Goal: Transaction & Acquisition: Purchase product/service

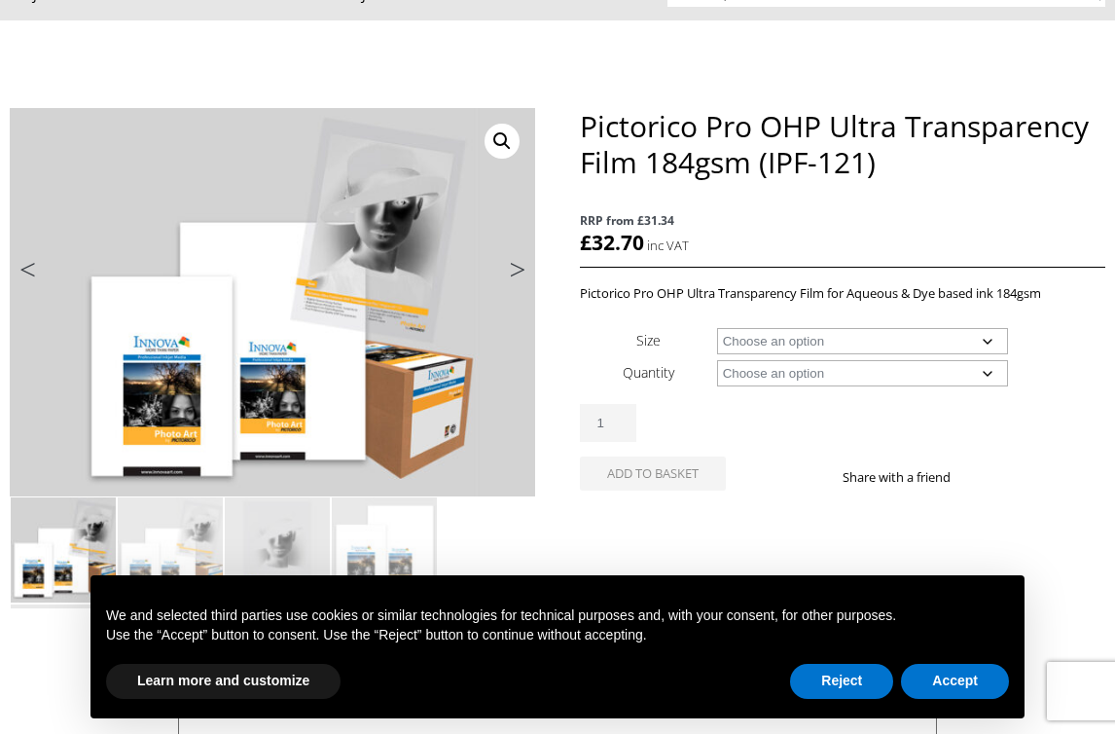
scroll to position [199, 0]
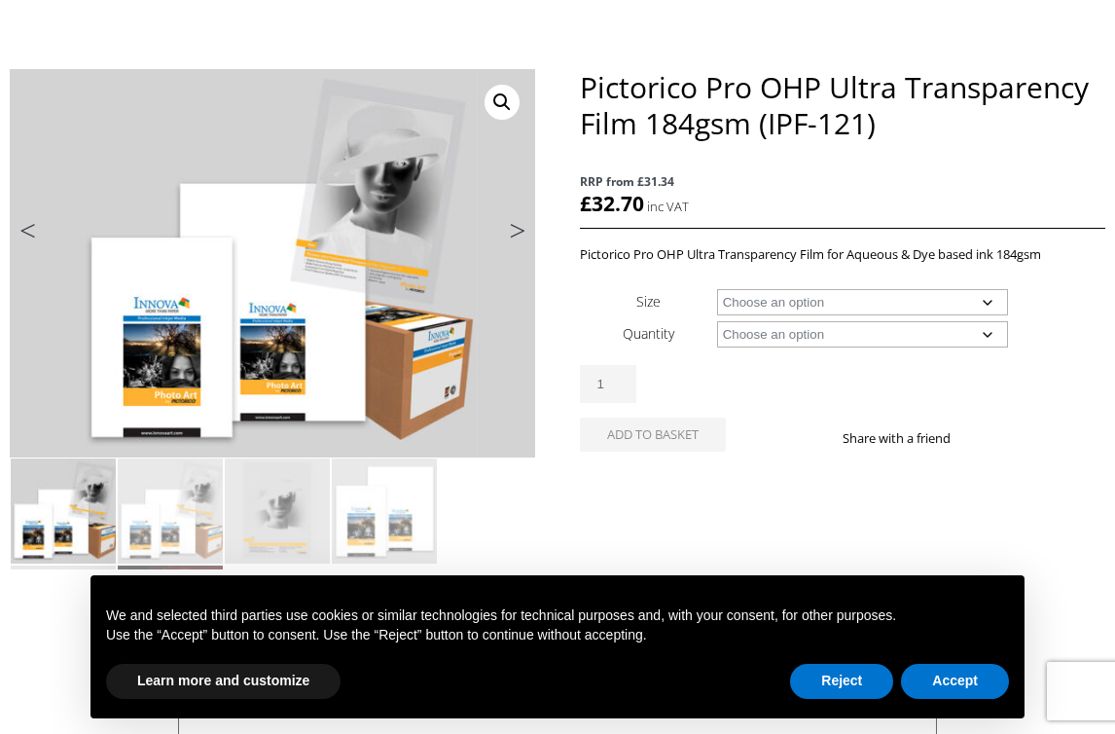
click at [750, 306] on select "Choose an option A4 Sheet A3+ Sheet 17" Wide Roll 24" Wide Roll 44" Wide Roll" at bounding box center [863, 302] width 292 height 26
click at [717, 289] on select "Choose an option A4 Sheet A3+ Sheet 17" Wide Roll 24" Wide Roll 44" Wide Roll" at bounding box center [863, 302] width 292 height 26
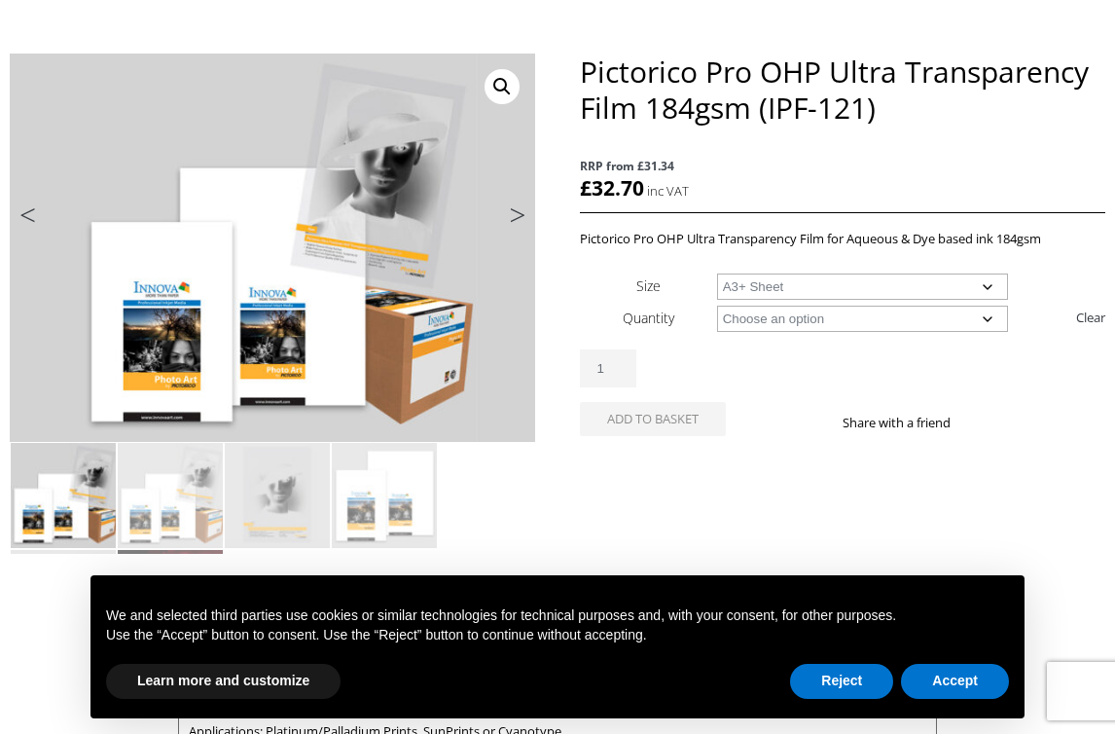
scroll to position [216, 0]
click at [880, 306] on select "Choose an option 20 Sheets" at bounding box center [863, 318] width 292 height 26
click at [844, 292] on select "Choose an option A4 Sheet A3+ Sheet 17" Wide Roll 24" Wide Roll 44" Wide Roll" at bounding box center [863, 285] width 292 height 26
click at [717, 272] on select "Choose an option A4 Sheet A3+ Sheet 17" Wide Roll 24" Wide Roll 44" Wide Roll" at bounding box center [863, 285] width 292 height 26
select select "24-wide-roll"
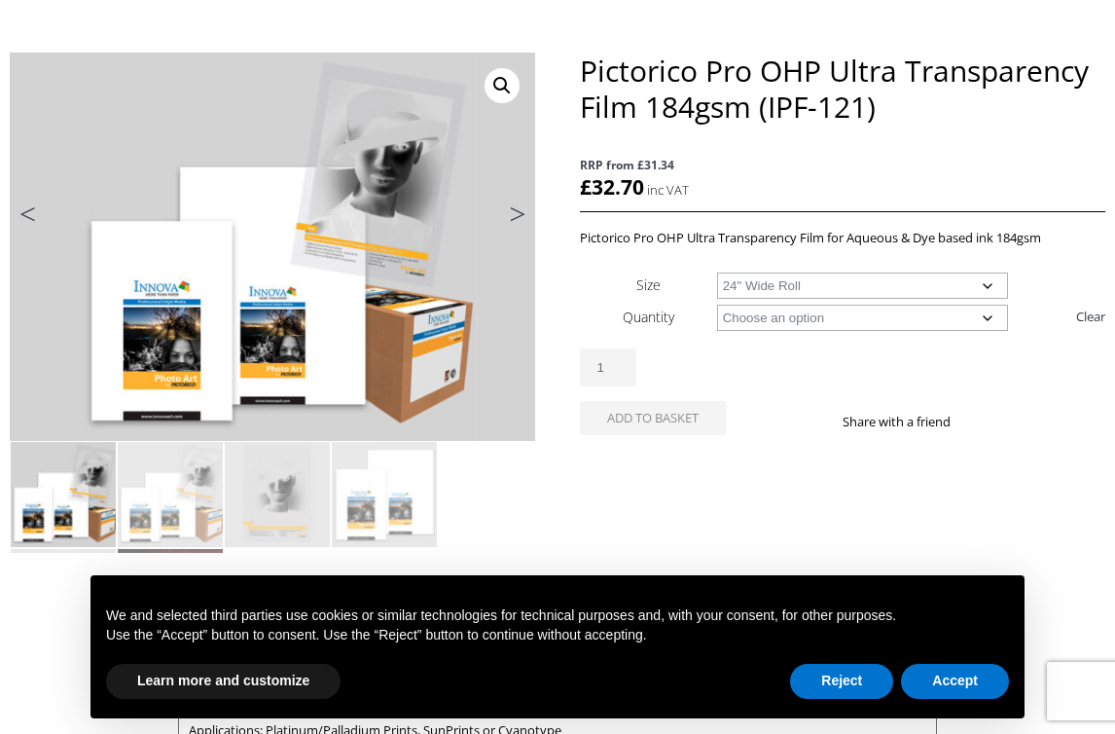
click at [813, 315] on select "Choose an option 20m" at bounding box center [863, 318] width 292 height 26
select select "20m"
click at [717, 305] on select "Choose an option 20m" at bounding box center [863, 318] width 292 height 26
select select "24-wide-roll"
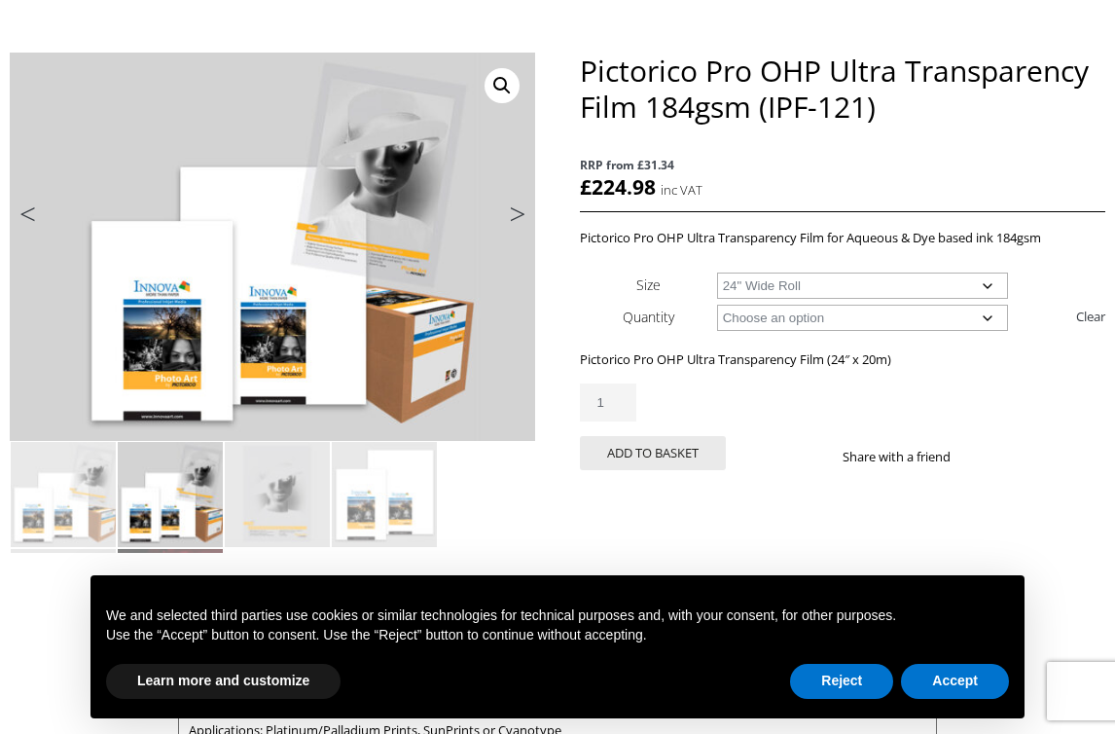
click at [778, 293] on select "Choose an option 17" Wide Roll 24" Wide Roll 44" Wide Roll" at bounding box center [863, 285] width 292 height 26
select select
click at [717, 272] on select "Choose an option 17" Wide Roll 24" Wide Roll 44" Wide Roll" at bounding box center [863, 285] width 292 height 26
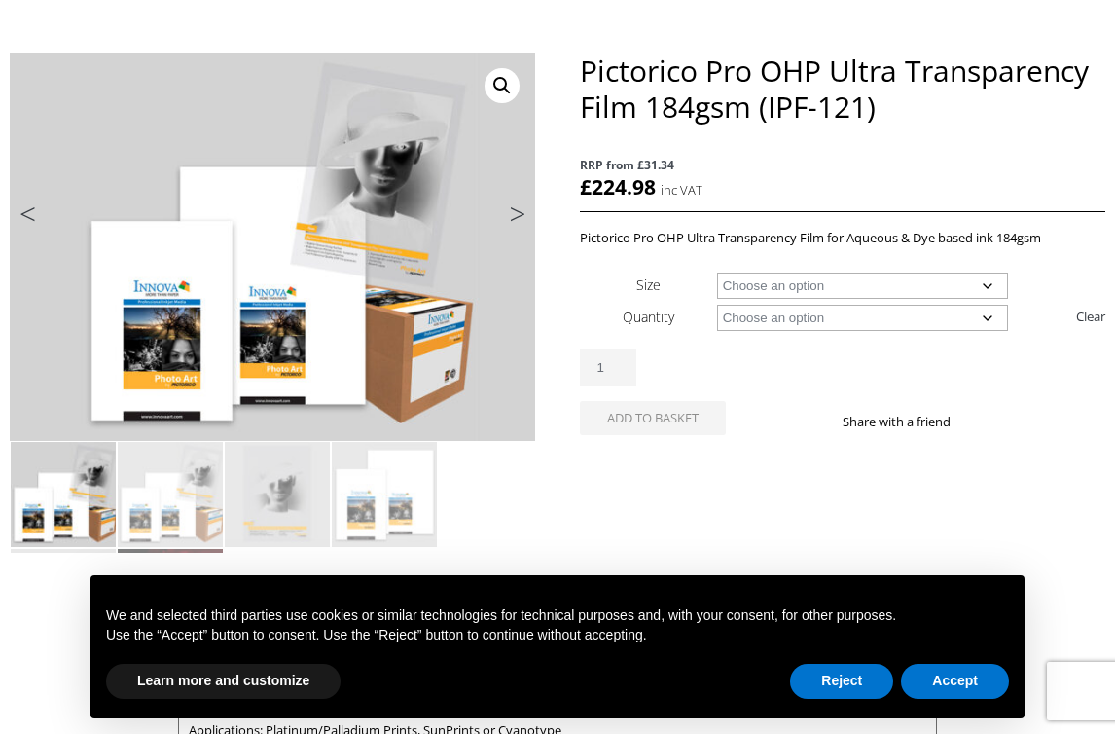
click at [773, 309] on select "Choose an option 20 Sheets 20m" at bounding box center [863, 318] width 292 height 26
select select
click at [717, 305] on select "Choose an option 20 Sheets 20m" at bounding box center [863, 318] width 292 height 26
click at [857, 279] on select "Choose an option A4 Sheet A3+ Sheet 17" Wide Roll 24" Wide Roll 44" Wide Roll" at bounding box center [863, 285] width 292 height 26
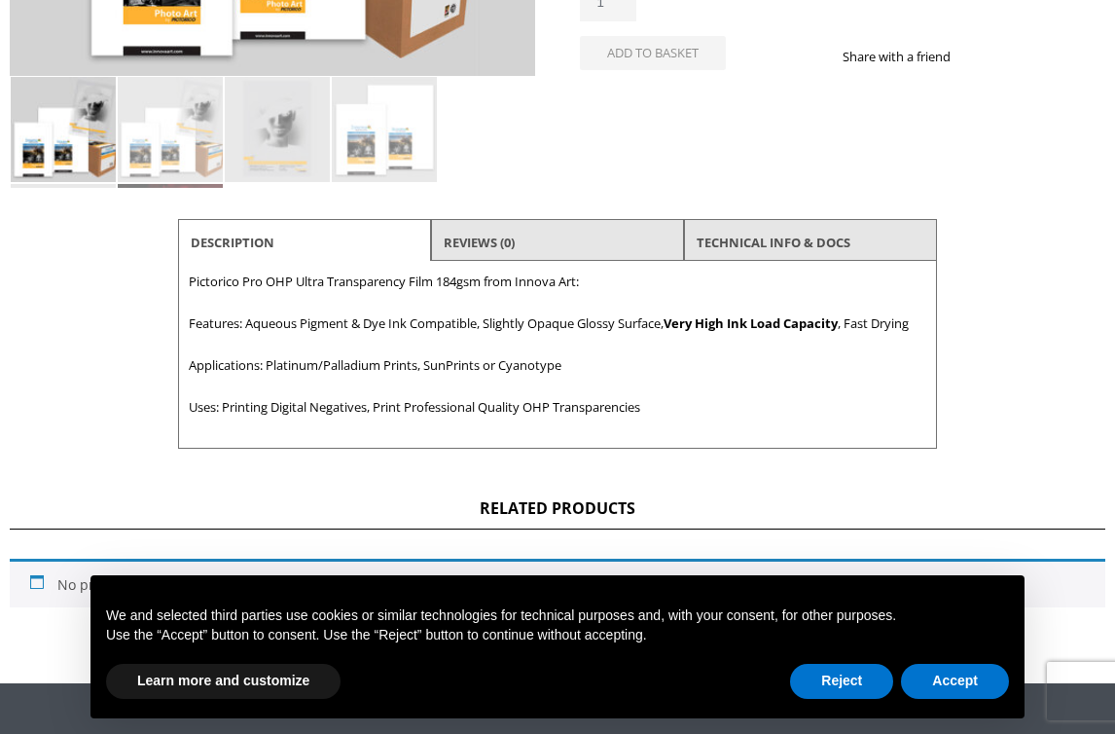
scroll to position [645, 0]
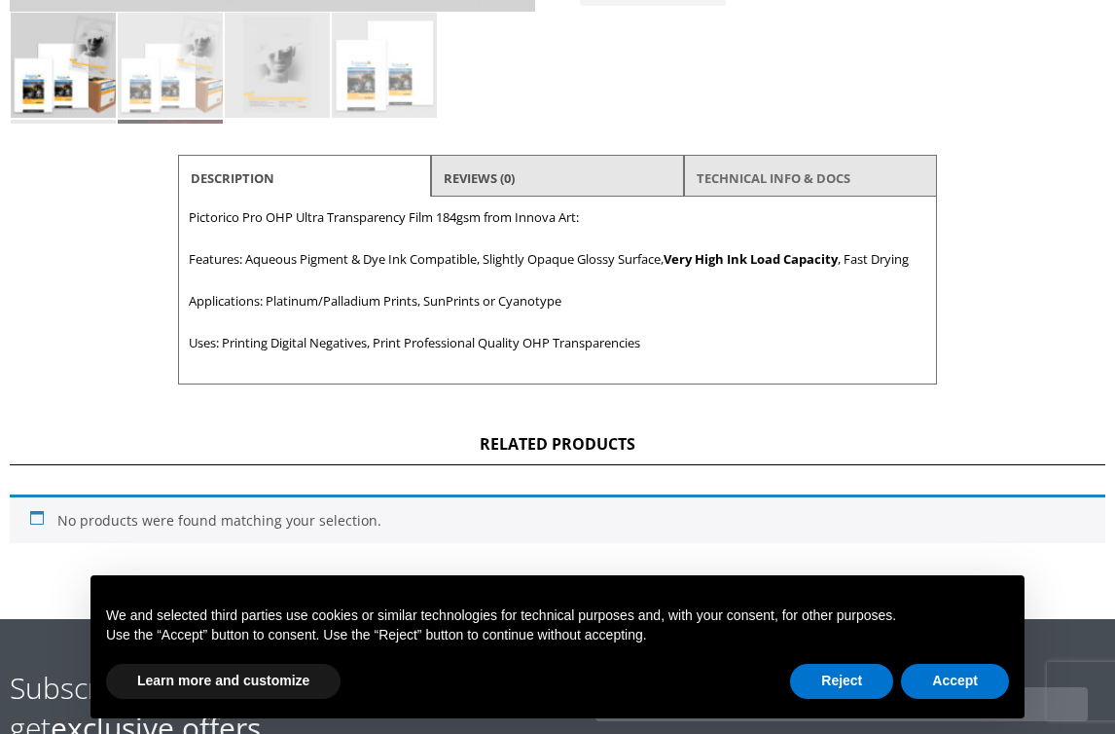
click at [751, 174] on link "TECHNICAL INFO & DOCS" at bounding box center [774, 178] width 154 height 35
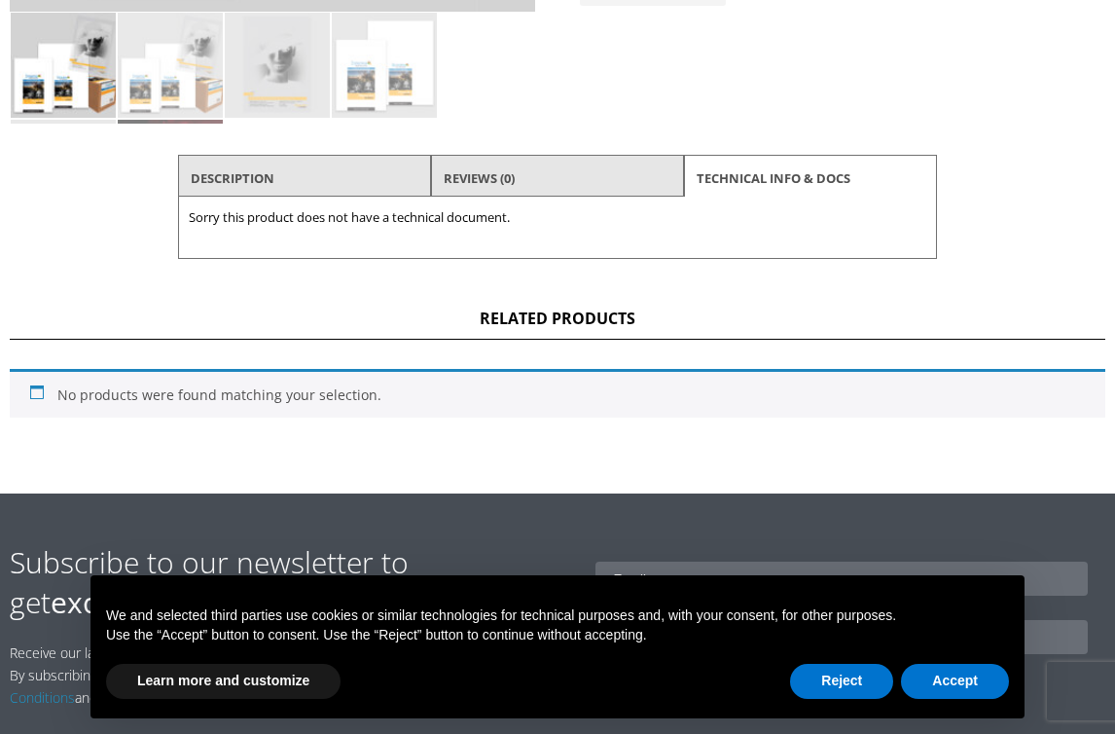
click at [337, 170] on li "Description" at bounding box center [304, 178] width 253 height 47
click at [234, 166] on link "Description" at bounding box center [233, 178] width 84 height 35
